Goal: Transaction & Acquisition: Purchase product/service

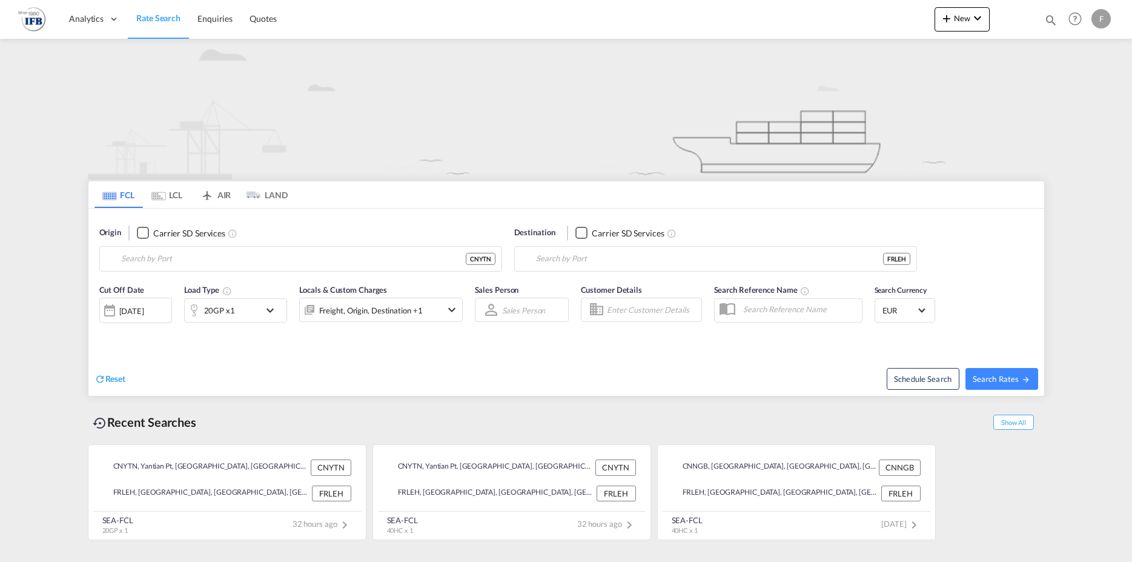
type input "Yantian Pt, CNYTN"
type input "[GEOGRAPHIC_DATA], [GEOGRAPHIC_DATA]"
click at [185, 261] on input "Yantian Pt, CNYTN" at bounding box center [308, 259] width 374 height 18
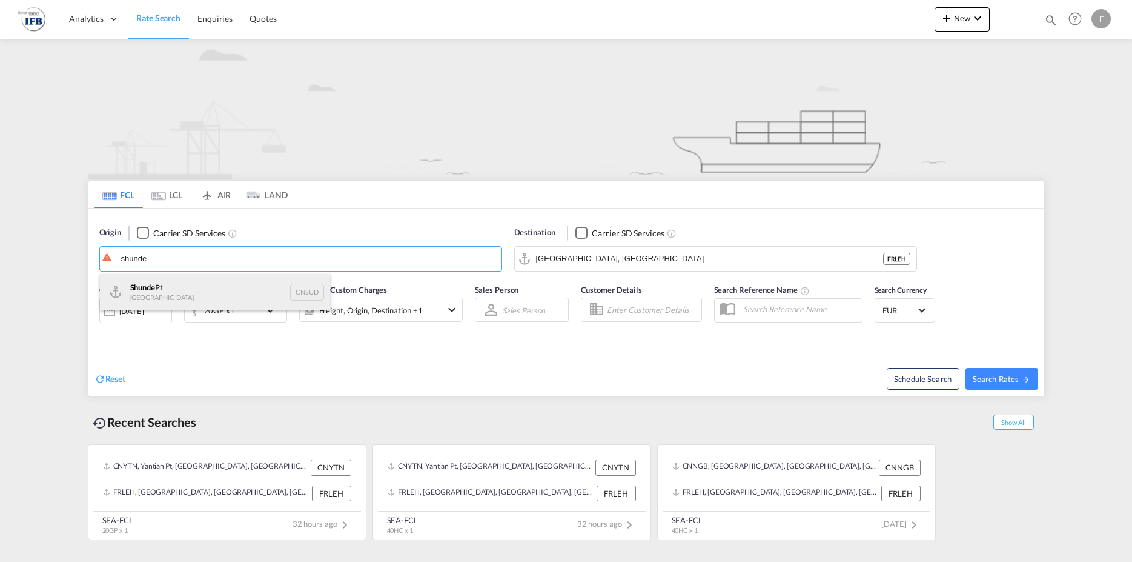
click at [159, 293] on div "Shunde Pt China CNSUD" at bounding box center [215, 292] width 230 height 36
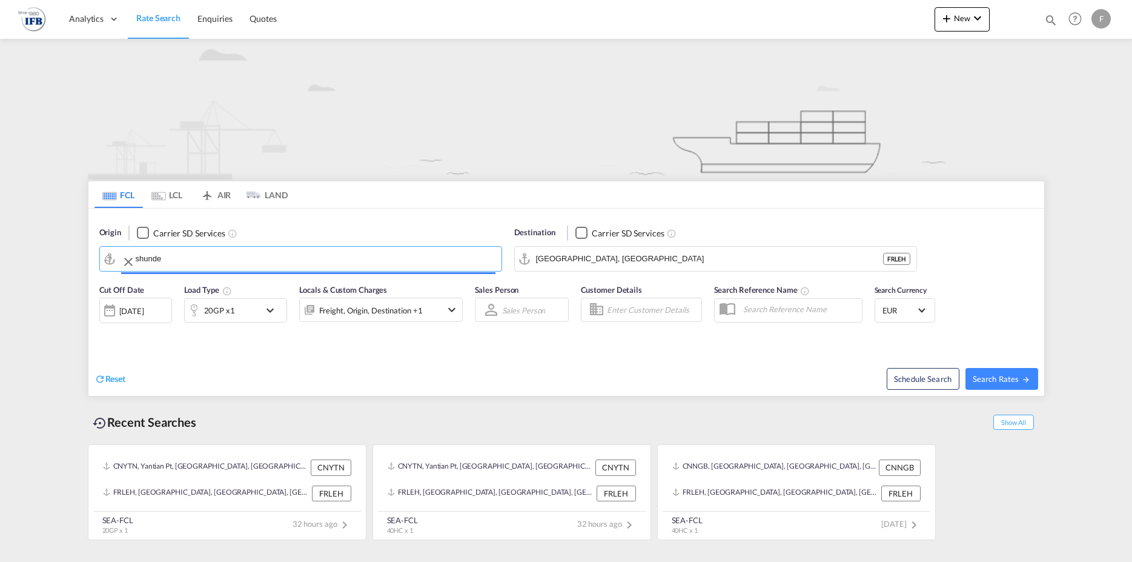
type input "Shunde Pt, CNSUD"
click at [1011, 376] on span "Search Rates" at bounding box center [1002, 379] width 58 height 10
type input "CNSUD to FRLEH / [DATE]"
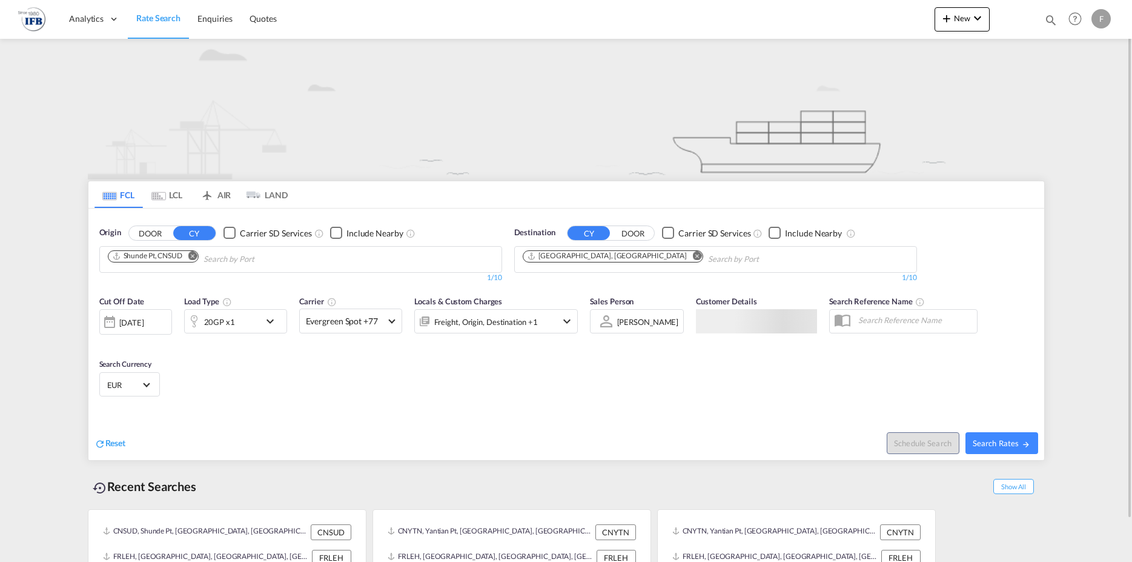
click at [281, 325] on md-icon "icon-chevron-down" at bounding box center [273, 321] width 21 height 15
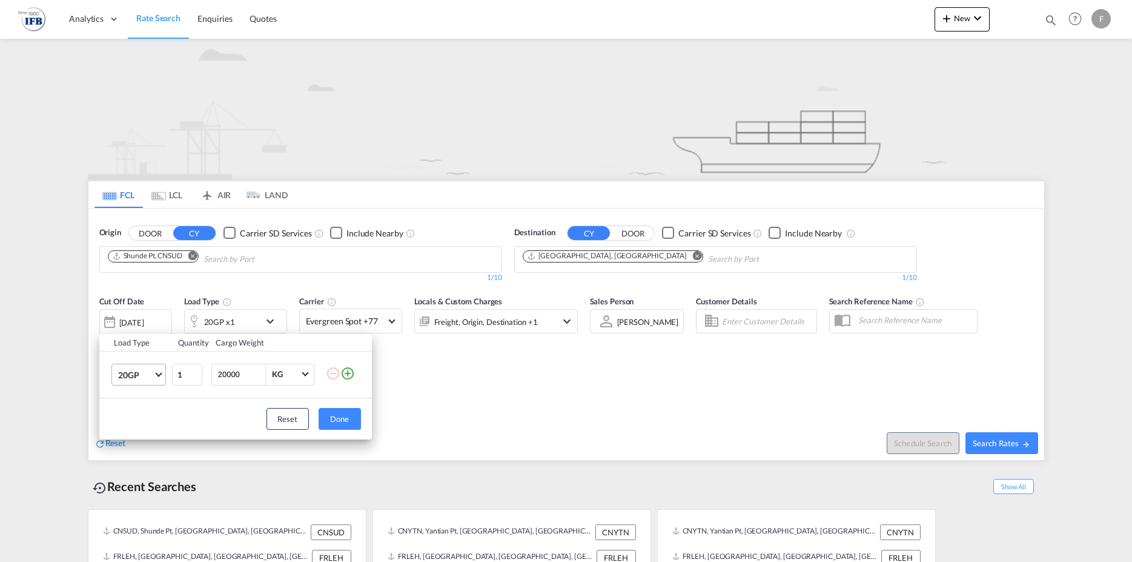
click at [157, 374] on span "Choose: \a20GP" at bounding box center [158, 373] width 7 height 7
click at [132, 430] on div "40HC" at bounding box center [129, 432] width 22 height 12
click at [337, 422] on button "Done" at bounding box center [340, 419] width 42 height 22
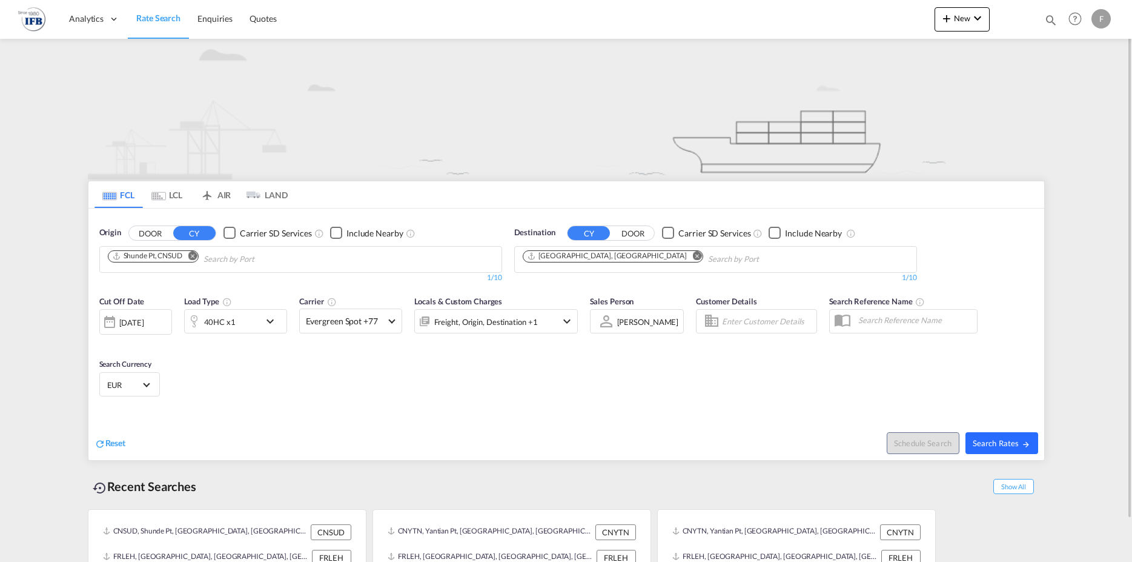
click at [996, 439] on span "Search Rates" at bounding box center [1002, 443] width 58 height 10
type input "CNSUD to FRLEH / [DATE]"
